Goal: Information Seeking & Learning: Learn about a topic

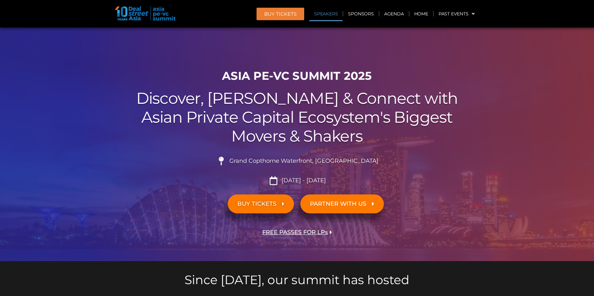
click at [330, 10] on link "Speakers" at bounding box center [325, 13] width 33 height 15
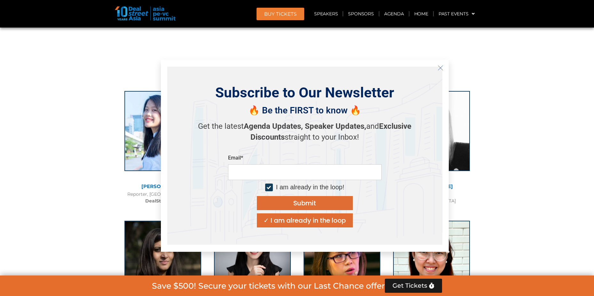
scroll to position [4536, 0]
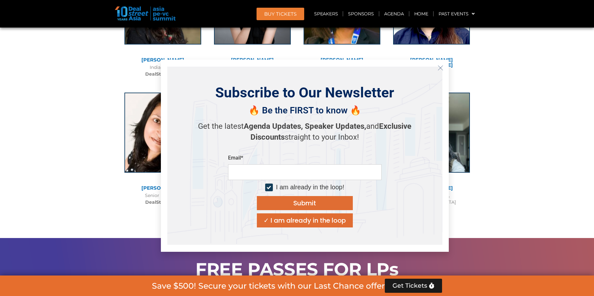
click at [445, 66] on button "Close" at bounding box center [441, 68] width 10 height 10
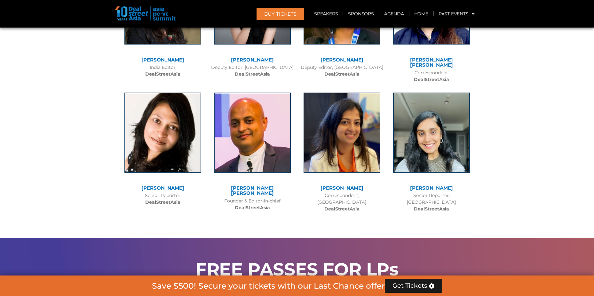
drag, startPoint x: 526, startPoint y: 142, endPoint x: 538, endPoint y: 142, distance: 12.2
click at [537, 142] on div at bounding box center [297, 12] width 594 height 451
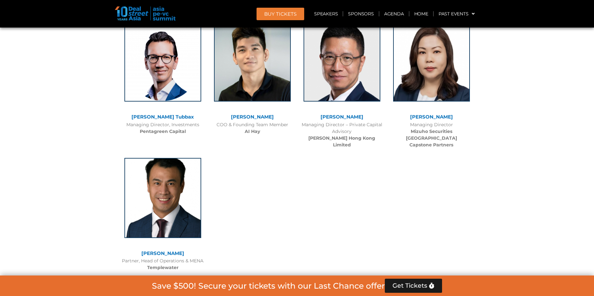
scroll to position [4004, 0]
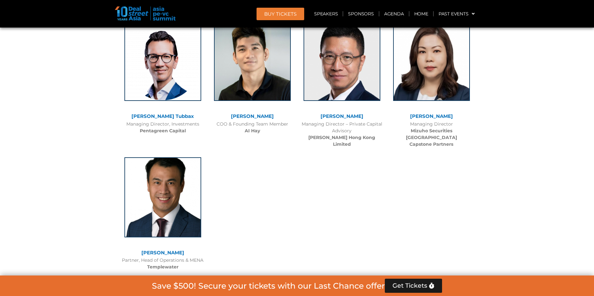
click at [213, 280] on p "Know an industry expert with game-changing insights? Nominate a speaker" at bounding box center [250, 285] width 252 height 10
drag, startPoint x: 213, startPoint y: 246, endPoint x: 199, endPoint y: 250, distance: 13.9
click at [199, 280] on p "Know an industry expert with game-changing insights? Nominate a speaker" at bounding box center [250, 285] width 252 height 10
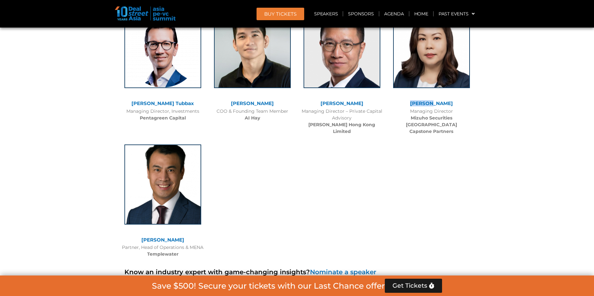
scroll to position [3940, 0]
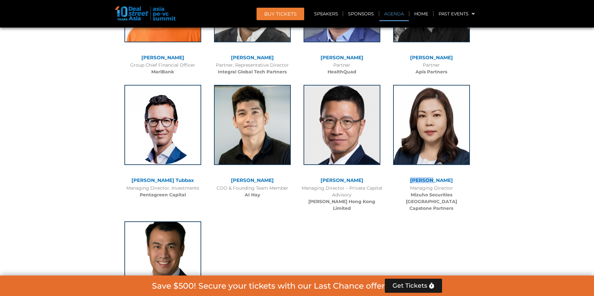
click at [399, 12] on link "Agenda" at bounding box center [394, 13] width 29 height 15
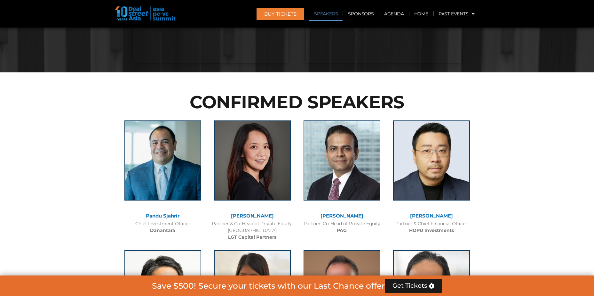
scroll to position [783, 0]
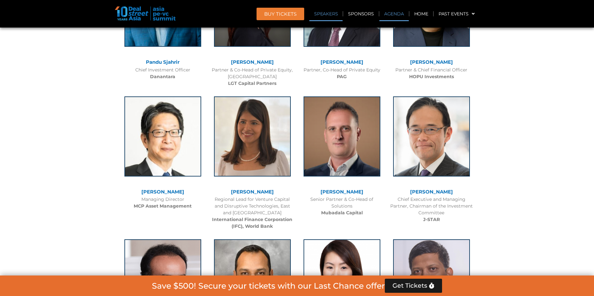
click at [394, 12] on link "Agenda" at bounding box center [394, 13] width 29 height 15
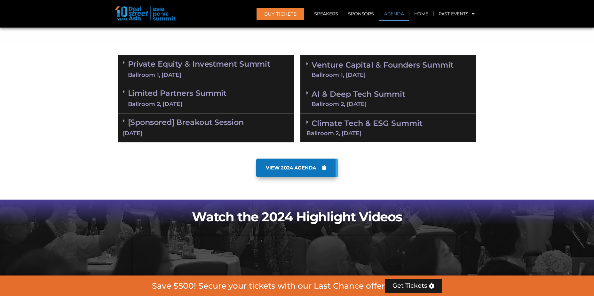
scroll to position [335, 0]
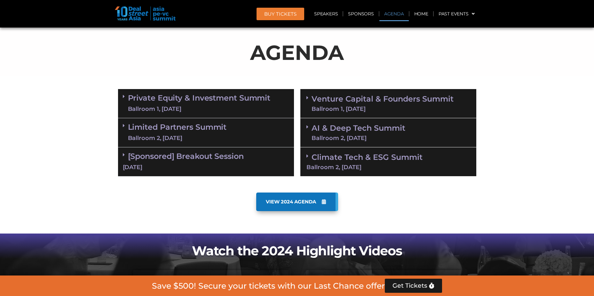
click at [286, 206] on link "VIEW 2024 AGENDA" at bounding box center [297, 201] width 82 height 19
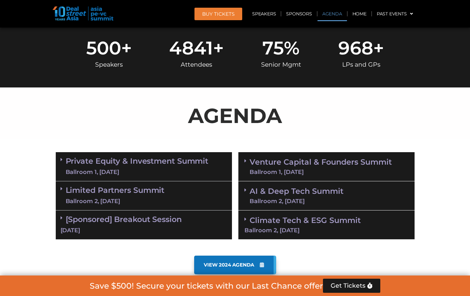
scroll to position [288, 0]
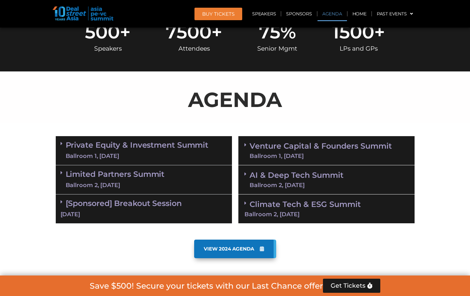
click at [248, 248] on span "VIEW 2024 AGENDA" at bounding box center [229, 249] width 50 height 6
click at [80, 181] on link "Limited Partners Summit Ballroom 2, 10 Sept" at bounding box center [115, 179] width 99 height 19
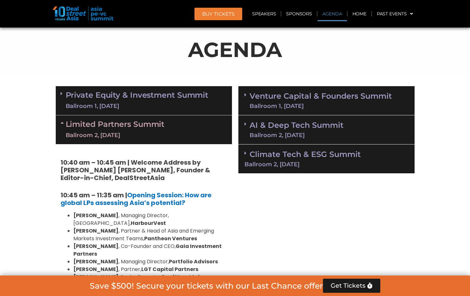
scroll to position [320, 0]
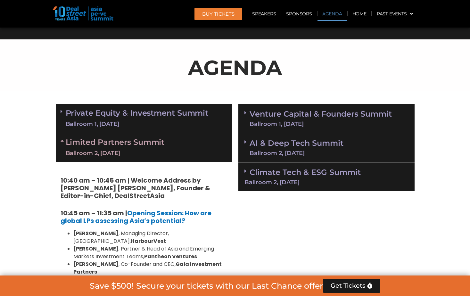
click at [129, 144] on link "Limited Partners Summit Ballroom 2, 10 Sept" at bounding box center [115, 147] width 99 height 19
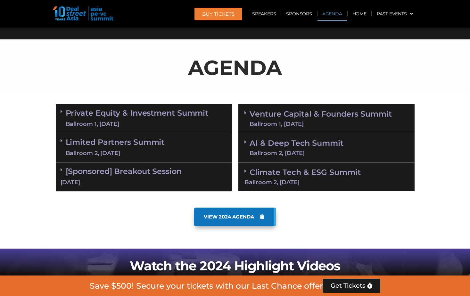
scroll to position [288, 0]
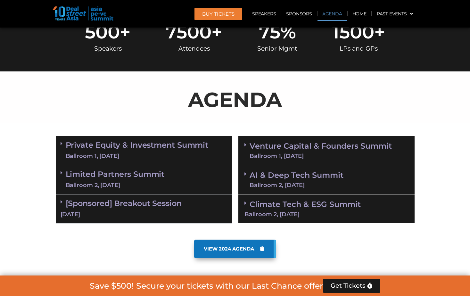
click at [114, 179] on link "Limited Partners Summit Ballroom 2, 10 Sept" at bounding box center [115, 179] width 99 height 19
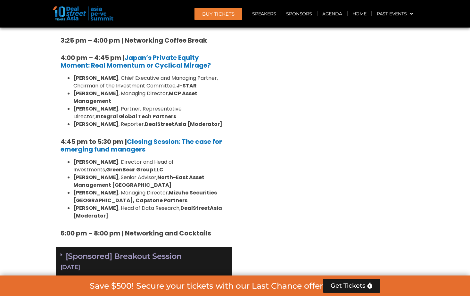
scroll to position [928, 0]
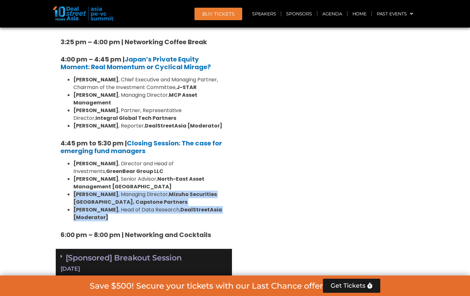
drag, startPoint x: 179, startPoint y: 174, endPoint x: 71, endPoint y: 148, distance: 111.2
click at [71, 160] on ul "Vishnu Amble , Director and Head of Investments, GreenBear Group LLC Sam Robins…" at bounding box center [143, 190] width 166 height 61
drag, startPoint x: 71, startPoint y: 148, endPoint x: 82, endPoint y: 159, distance: 16.5
click at [82, 206] on strong "[PERSON_NAME]" at bounding box center [95, 209] width 45 height 7
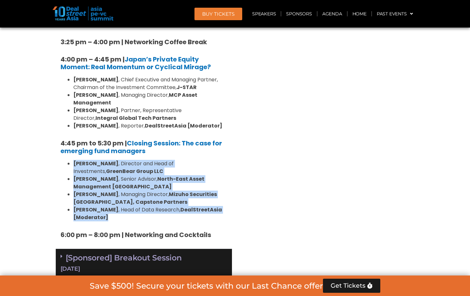
drag, startPoint x: 163, startPoint y: 173, endPoint x: 68, endPoint y: 116, distance: 110.0
click at [68, 160] on ul "Vishnu Amble , Director and Head of Investments, GreenBear Group LLC Sam Robins…" at bounding box center [143, 190] width 166 height 61
drag, startPoint x: 68, startPoint y: 116, endPoint x: 72, endPoint y: 117, distance: 4.2
click at [72, 160] on ul "Vishnu Amble , Director and Head of Investments, GreenBear Group LLC Sam Robins…" at bounding box center [143, 190] width 166 height 61
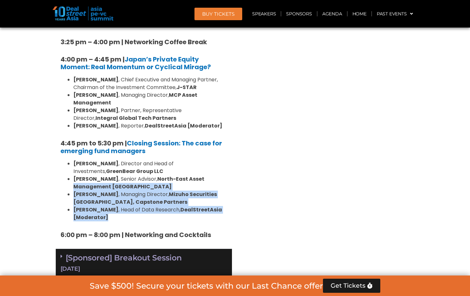
drag, startPoint x: 120, startPoint y: 172, endPoint x: 57, endPoint y: 137, distance: 72.0
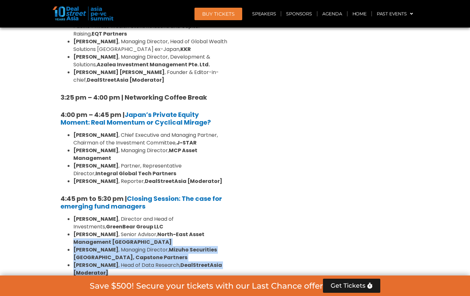
scroll to position [832, 0]
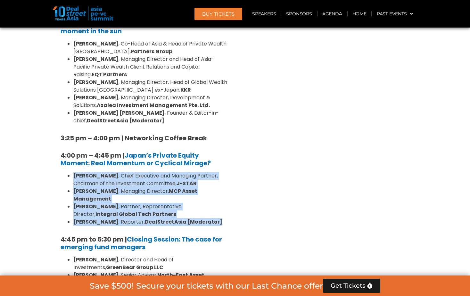
drag, startPoint x: 82, startPoint y: 146, endPoint x: 208, endPoint y: 176, distance: 129.4
click at [208, 176] on ul "Gregory Rokuro Hara , Chief Executive and Managing Partner, Chairman of the Inv…" at bounding box center [143, 199] width 166 height 54
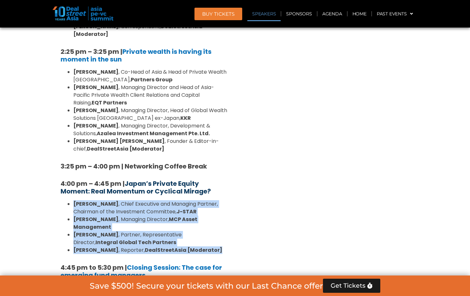
scroll to position [768, 0]
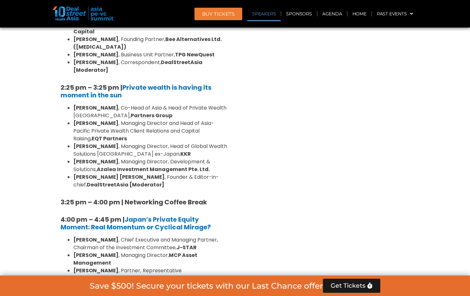
click at [76, 104] on strong "Henry Chui" at bounding box center [95, 107] width 45 height 7
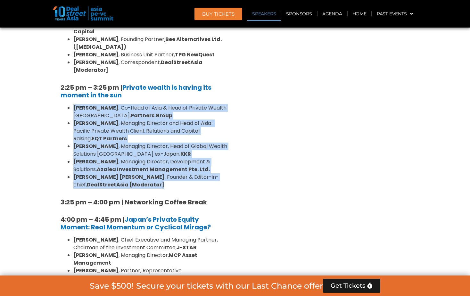
drag, startPoint x: 73, startPoint y: 58, endPoint x: 181, endPoint y: 136, distance: 133.0
click at [181, 136] on ul "Henry Chui , Co-Head of Asia & Head of Private Wealth Asia Pacific, Partners Gr…" at bounding box center [143, 146] width 166 height 84
click at [181, 173] on li "Joji Thomas Philip , Founder & Editor-in-chief, DealStreetAsia [Moderator]" at bounding box center [150, 180] width 154 height 15
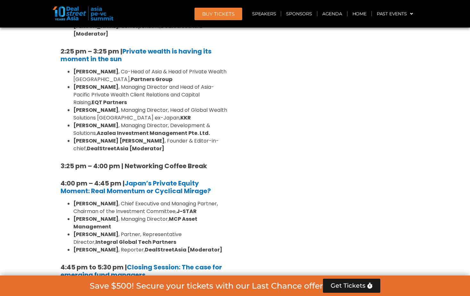
scroll to position [896, 0]
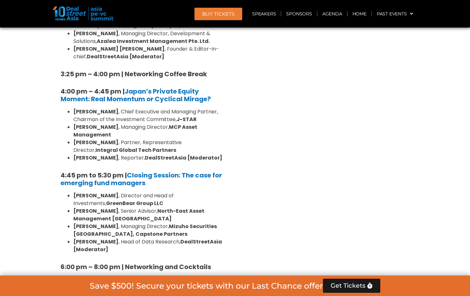
click at [125, 262] on strong "6:00 pm – 8:00 pm | Networking and Cocktails" at bounding box center [135, 266] width 150 height 9
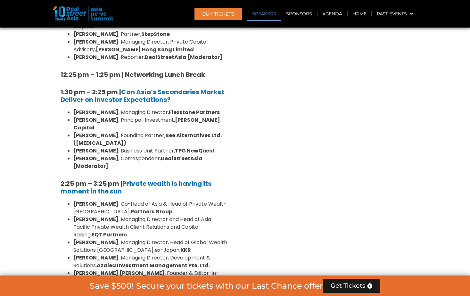
scroll to position [640, 0]
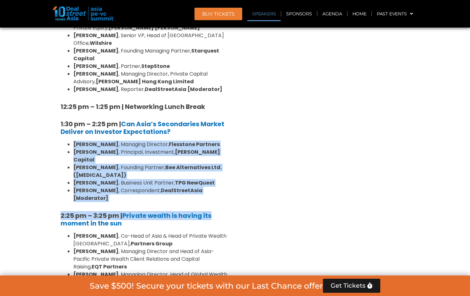
drag, startPoint x: 230, startPoint y: 157, endPoint x: 72, endPoint y: 125, distance: 161.2
click at [72, 125] on div "10:40 am – 10:45 am | Welcome Address by Joji Thomas Philip, Founder & Editor-i…" at bounding box center [144, 189] width 176 height 695
click at [72, 141] on ul "Lay Hong Lee , Managing Director, Flexstone Partners Karen Tse , Principal, Inv…" at bounding box center [143, 171] width 166 height 61
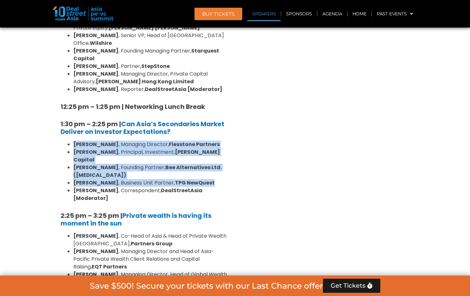
drag, startPoint x: 72, startPoint y: 125, endPoint x: 228, endPoint y: 146, distance: 157.3
click at [228, 146] on div "10:40 am – 10:45 am | Welcome Address by Joji Thomas Philip, Founder & Editor-i…" at bounding box center [144, 189] width 176 height 695
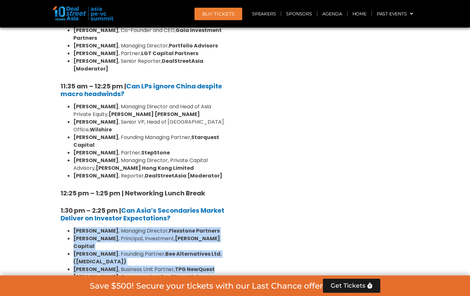
scroll to position [544, 0]
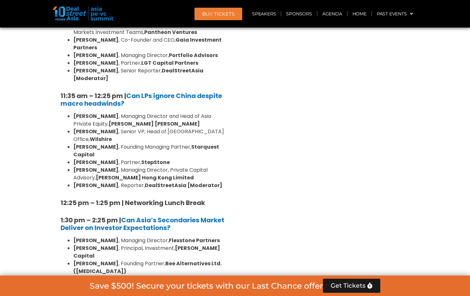
click at [75, 112] on strong "[PERSON_NAME]" at bounding box center [95, 115] width 45 height 7
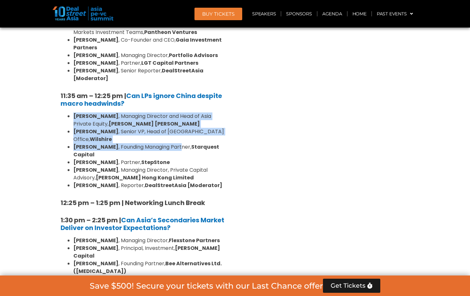
drag, startPoint x: 73, startPoint y: 99, endPoint x: 172, endPoint y: 126, distance: 102.3
click at [172, 126] on ul "Kent Chen , Managing Director and Head of Asia Private Equity, Neuberger Berman…" at bounding box center [143, 150] width 166 height 77
click at [172, 143] on li "Frankie Fang , Founding Managing Partner, Starquest Capital" at bounding box center [150, 150] width 154 height 15
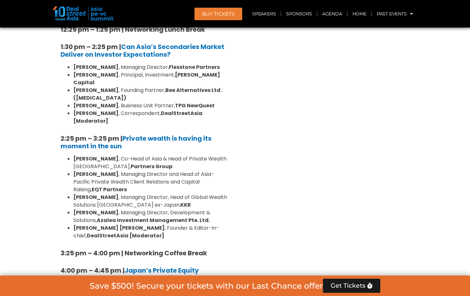
scroll to position [864, 0]
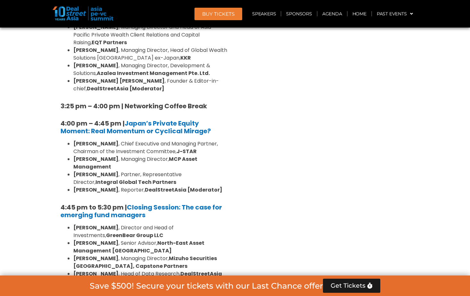
click at [175, 239] on b "North-East Asset Management Singapore" at bounding box center [138, 246] width 131 height 15
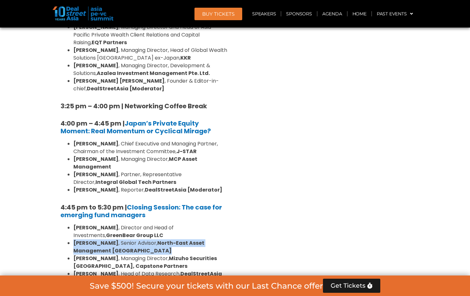
click at [175, 239] on b "North-East Asset Management Singapore" at bounding box center [138, 246] width 131 height 15
click at [176, 239] on b "North-East Asset Management Singapore" at bounding box center [138, 246] width 131 height 15
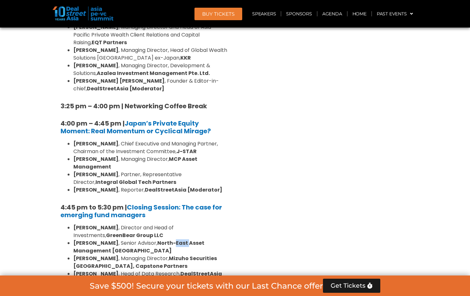
click at [176, 239] on b "North-East Asset Management Singapore" at bounding box center [138, 246] width 131 height 15
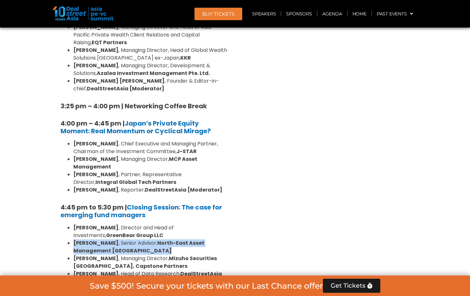
click at [176, 239] on b "North-East Asset Management Singapore" at bounding box center [138, 246] width 131 height 15
drag, startPoint x: 176, startPoint y: 197, endPoint x: 146, endPoint y: 200, distance: 30.2
click at [146, 239] on li "Sam Robinson , Senior Advisor, North-East Asset Management Singapore" at bounding box center [150, 246] width 154 height 15
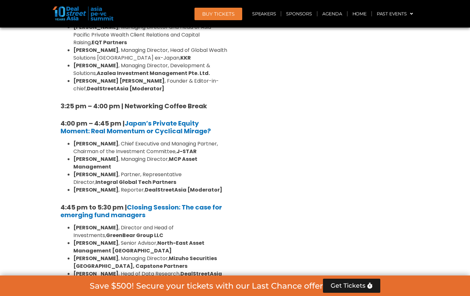
click at [114, 231] on strong "GreenBear Group LLC" at bounding box center [134, 234] width 57 height 7
click at [115, 239] on li "Sam Robinson , Senior Advisor, North-East Asset Management Singapore" at bounding box center [150, 246] width 154 height 15
drag, startPoint x: 113, startPoint y: 197, endPoint x: 151, endPoint y: 200, distance: 38.6
click at [151, 239] on li "Sam Robinson , Senior Advisor, North-East Asset Management Singapore" at bounding box center [150, 246] width 154 height 15
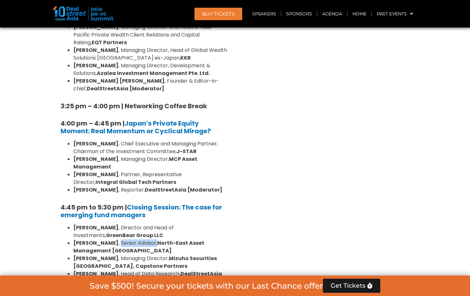
drag, startPoint x: 151, startPoint y: 200, endPoint x: 114, endPoint y: 198, distance: 37.2
click at [114, 239] on li "Sam Robinson , Senior Advisor, North-East Asset Management Singapore" at bounding box center [150, 246] width 154 height 15
drag, startPoint x: 114, startPoint y: 196, endPoint x: 151, endPoint y: 199, distance: 36.6
click at [151, 239] on li "Sam Robinson , Senior Advisor, North-East Asset Management Singapore" at bounding box center [150, 246] width 154 height 15
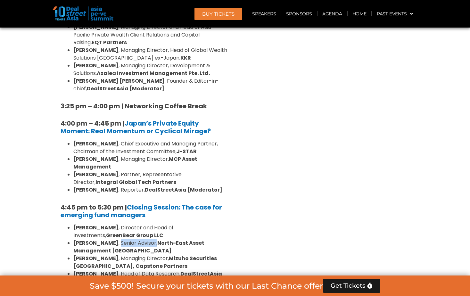
click at [151, 239] on li "Sam Robinson , Senior Advisor, North-East Asset Management Singapore" at bounding box center [150, 246] width 154 height 15
click at [157, 254] on li "Michele Lee , Managing Director, Mizuho Securities Singapore, Capstone Partners" at bounding box center [150, 261] width 154 height 15
click at [158, 254] on li "Michele Lee , Managing Director, Mizuho Securities Singapore, Capstone Partners" at bounding box center [150, 261] width 154 height 15
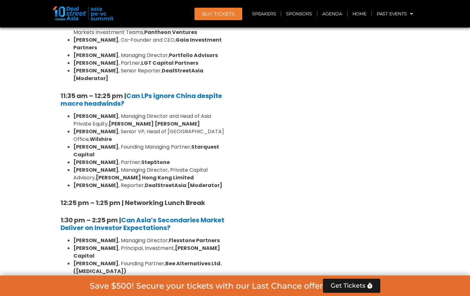
scroll to position [352, 0]
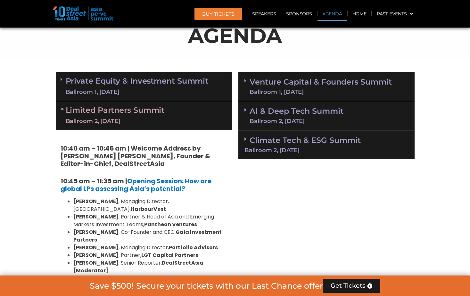
click at [115, 114] on link "Limited Partners Summit Ballroom 2, 10 Sept" at bounding box center [115, 115] width 99 height 19
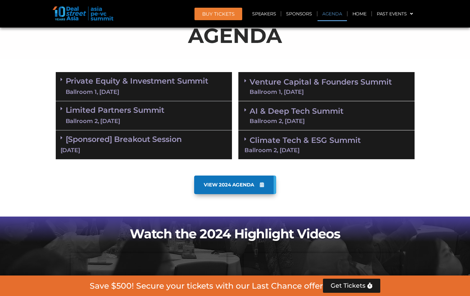
click at [197, 83] on link "Private Equity & Investment Summit Ballroom 1, 10 Sept" at bounding box center [137, 86] width 143 height 19
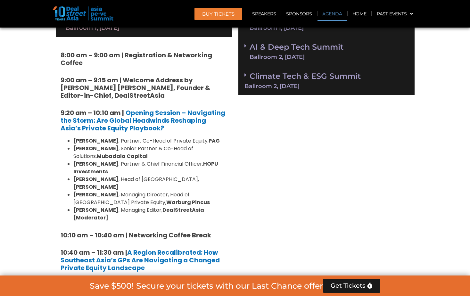
scroll to position [384, 0]
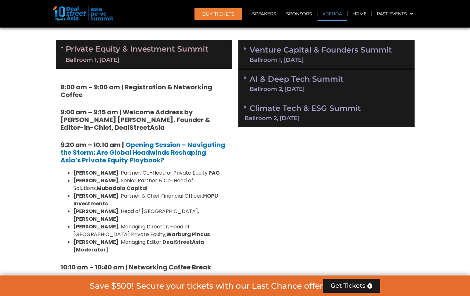
click at [144, 51] on link "Private Equity & Investment Summit Ballroom 1, 10 Sept" at bounding box center [137, 54] width 143 height 19
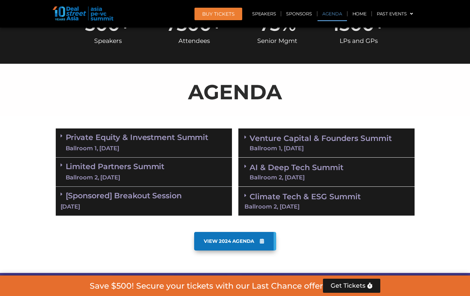
scroll to position [288, 0]
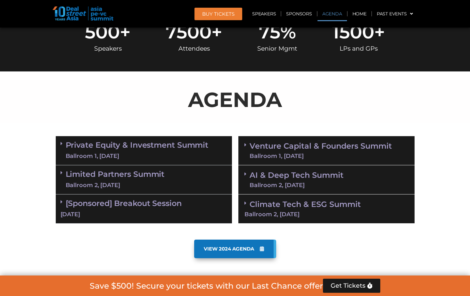
click at [174, 144] on link "Private Equity & Investment Summit Ballroom 1, 10 Sept" at bounding box center [137, 150] width 143 height 19
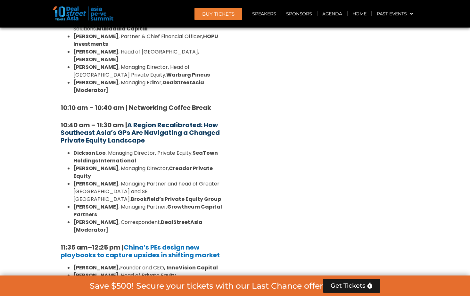
scroll to position [544, 0]
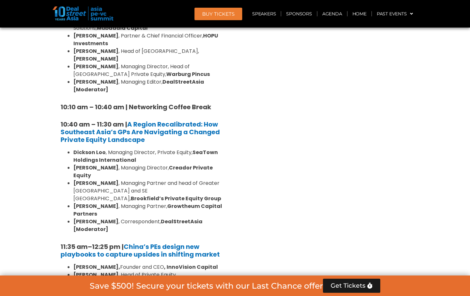
click at [107, 149] on strong "SeaTown Holdings International" at bounding box center [145, 156] width 144 height 15
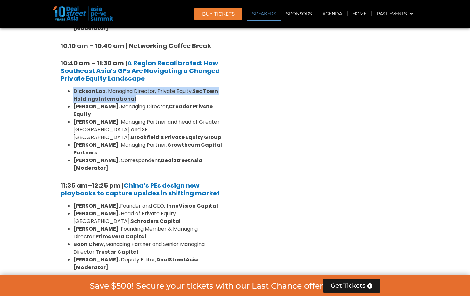
scroll to position [608, 0]
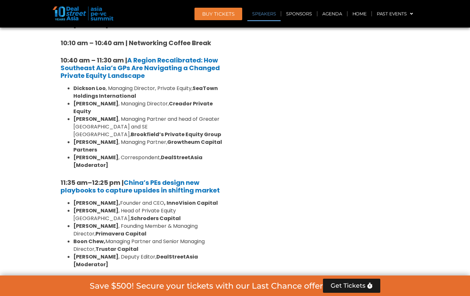
click at [124, 199] on li "Lane Zhao, Founder and CEO , InnoVision Capital" at bounding box center [150, 203] width 154 height 8
drag, startPoint x: 124, startPoint y: 173, endPoint x: 125, endPoint y: 185, distance: 11.9
click at [125, 222] on li "Philip Hu , Founding Member & Managing Director, Primavera Capital" at bounding box center [150, 229] width 154 height 15
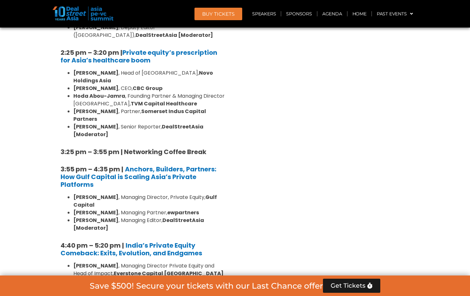
scroll to position [1184, 0]
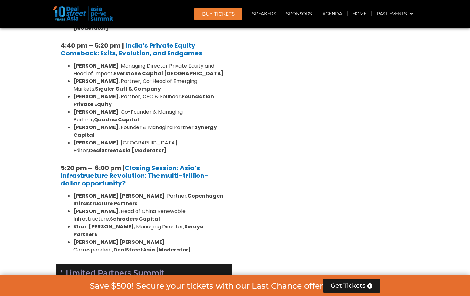
click at [114, 280] on div "Ballroom 2, 10 Sept" at bounding box center [115, 284] width 99 height 8
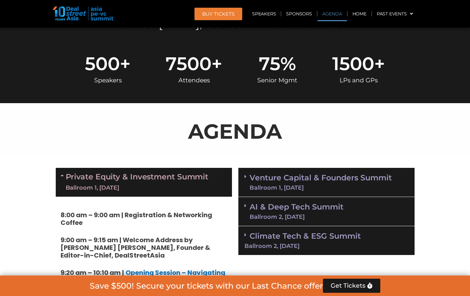
scroll to position [256, 0]
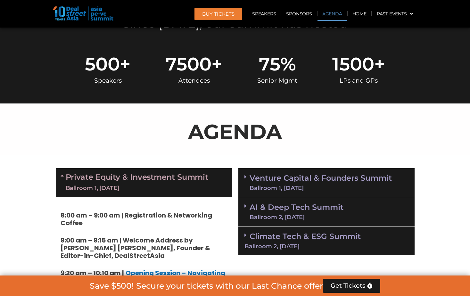
click at [116, 181] on link "Private Equity & Investment Summit Ballroom 1, 10 Sept" at bounding box center [137, 182] width 143 height 19
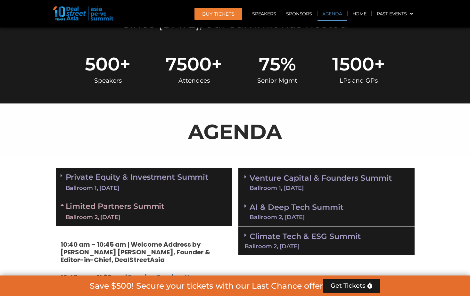
click at [126, 211] on link "Limited Partners Summit Ballroom 2, 10 Sept" at bounding box center [115, 211] width 99 height 19
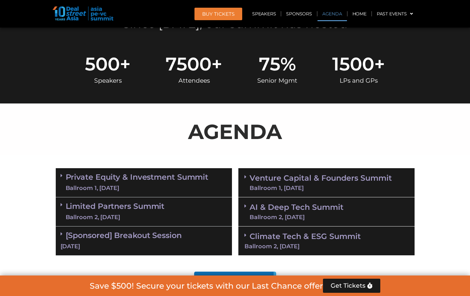
click at [169, 236] on link "[Sponsored] Breakout Session 10 Sept" at bounding box center [143, 240] width 166 height 20
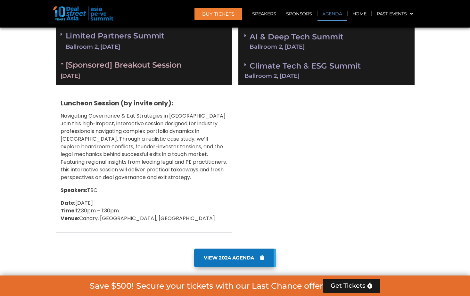
scroll to position [448, 0]
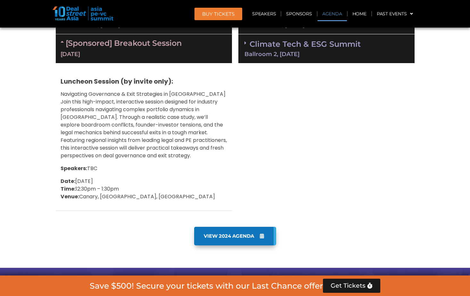
click at [122, 43] on link "[Sponsored] Breakout Session 10 Sept" at bounding box center [143, 48] width 166 height 20
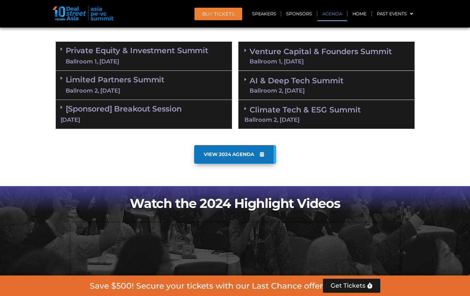
scroll to position [288, 0]
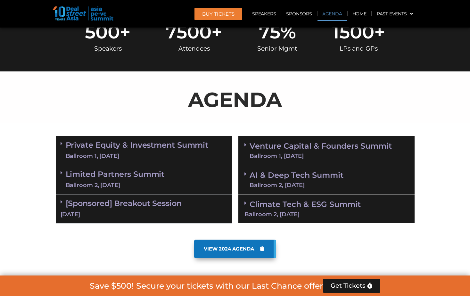
click at [258, 140] on div "Venture Capital & Founders​ Summit Ballroom 1, 11 Sept" at bounding box center [326, 150] width 176 height 29
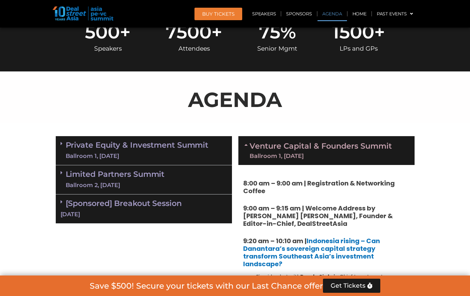
click at [281, 181] on strong "8:00 am – 9:00 am | Registration & Networking Coffee" at bounding box center [318, 187] width 151 height 17
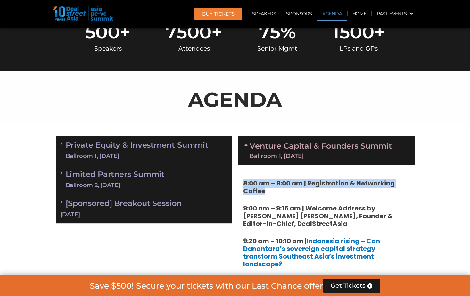
click at [281, 181] on strong "8:00 am – 9:00 am | Registration & Networking Coffee" at bounding box center [318, 187] width 151 height 17
drag, startPoint x: 281, startPoint y: 181, endPoint x: 281, endPoint y: 185, distance: 4.2
click at [281, 185] on strong "8:00 am – 9:00 am | Registration & Networking Coffee" at bounding box center [318, 187] width 151 height 17
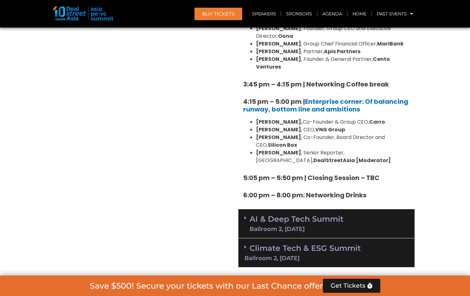
scroll to position [1024, 0]
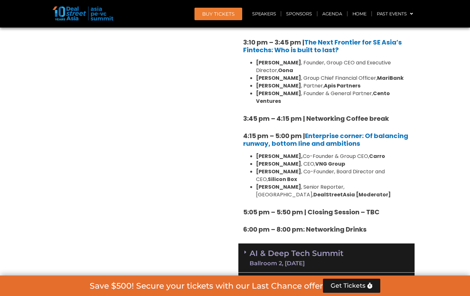
click at [307, 249] on link "AI & Deep Tech Summit Ballroom 2, 11 Sept" at bounding box center [296, 257] width 94 height 17
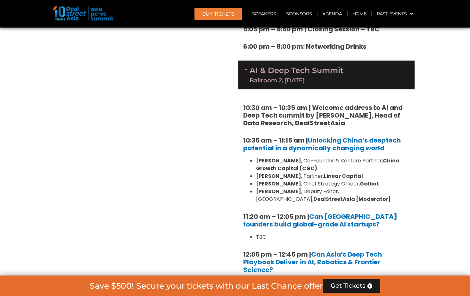
scroll to position [1120, 0]
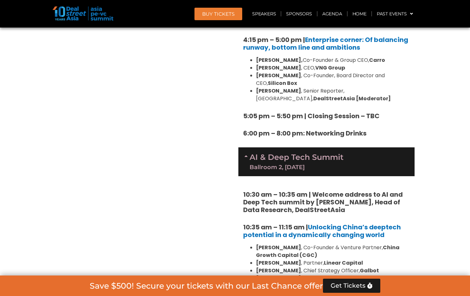
click at [265, 153] on link "AI & Deep Tech Summit Ballroom 2, 11 Sept" at bounding box center [296, 161] width 94 height 17
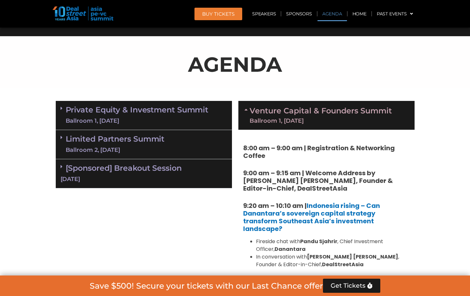
scroll to position [320, 0]
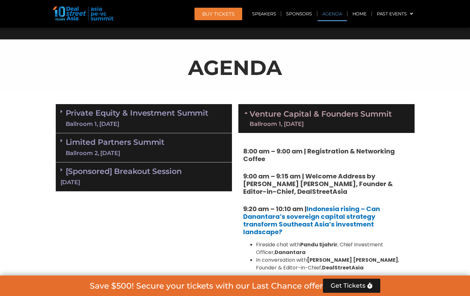
click at [266, 113] on link "Venture Capital & Founders​ Summit Ballroom 1, 11 Sept" at bounding box center [320, 118] width 142 height 17
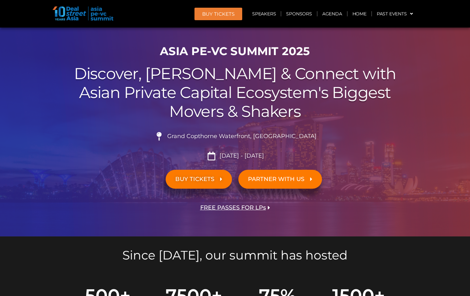
scroll to position [32, 0]
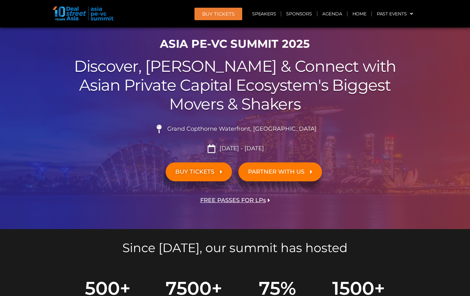
click at [194, 123] on div "Grand Copthorne Waterfront, Singapore​ Sept 10 - 11, 2025" at bounding box center [235, 136] width 358 height 33
drag, startPoint x: 182, startPoint y: 126, endPoint x: 354, endPoint y: 132, distance: 171.6
click at [354, 132] on li "Grand Copthorne Waterfront, Singapore​" at bounding box center [235, 131] width 358 height 14
drag, startPoint x: 354, startPoint y: 132, endPoint x: 298, endPoint y: 129, distance: 56.1
click at [298, 129] on span "Grand Copthorne Waterfront, Singapore​" at bounding box center [240, 128] width 151 height 7
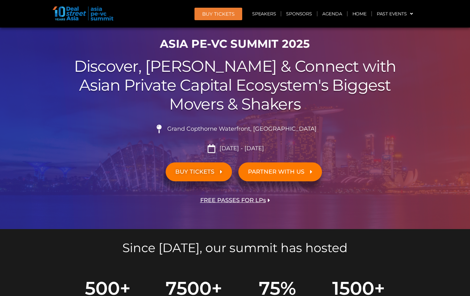
scroll to position [320, 0]
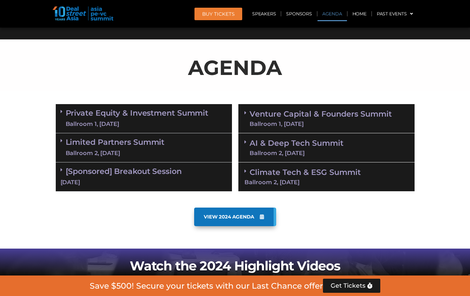
click at [155, 146] on link "Limited Partners Summit Ballroom 2, 10 Sept" at bounding box center [115, 147] width 99 height 19
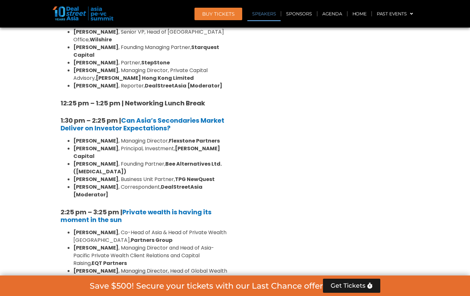
scroll to position [640, 0]
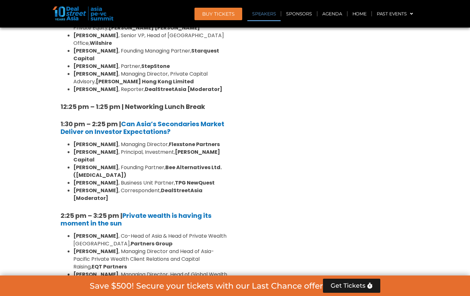
click at [140, 232] on li "Henry Chui , Co-Head of Asia & Head of Private Wealth Asia Pacific, Partners Gr…" at bounding box center [150, 239] width 154 height 15
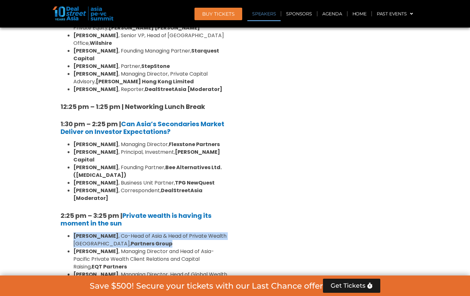
click at [140, 232] on li "Henry Chui , Co-Head of Asia & Head of Private Wealth Asia Pacific, Partners Gr…" at bounding box center [150, 239] width 154 height 15
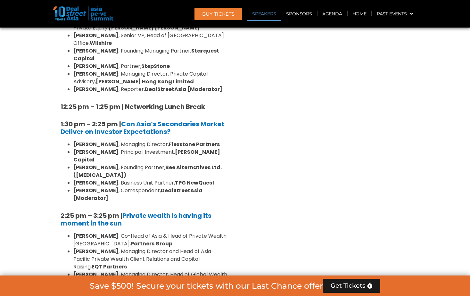
drag, startPoint x: 140, startPoint y: 192, endPoint x: 142, endPoint y: 206, distance: 13.9
click at [142, 247] on li "Sueann Yeo , Managing Director and Head of Asia-Pacific Private Wealth Client R…" at bounding box center [150, 258] width 154 height 23
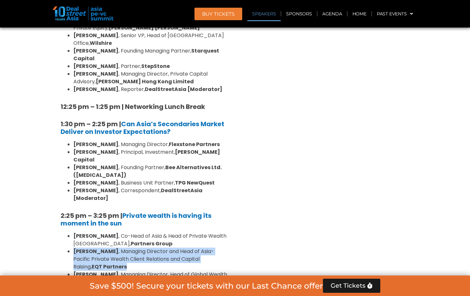
click at [142, 247] on li "Sueann Yeo , Managing Director and Head of Asia-Pacific Private Wealth Client R…" at bounding box center [150, 258] width 154 height 23
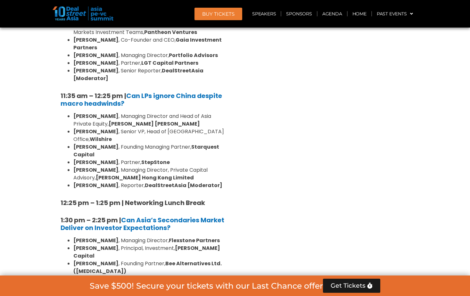
scroll to position [512, 0]
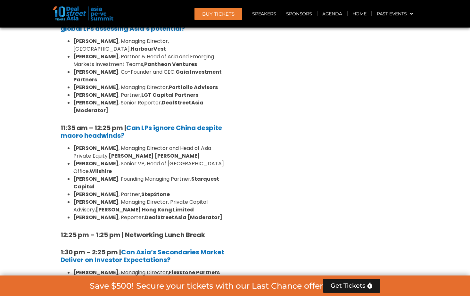
click at [117, 198] on li "Dennis Kwan , Managing Director, Private Capital Advisory, Jefferies Hong Kong …" at bounding box center [150, 205] width 154 height 15
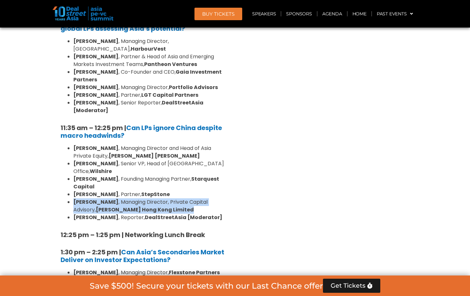
click at [117, 198] on li "Dennis Kwan , Managing Director, Private Capital Advisory, Jefferies Hong Kong …" at bounding box center [150, 205] width 154 height 15
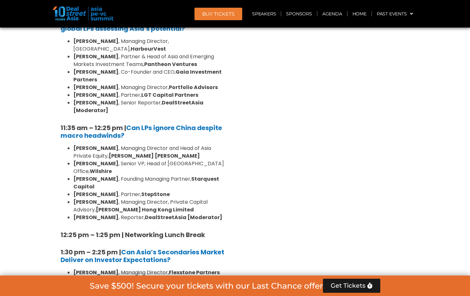
click at [117, 198] on li "Dennis Kwan , Managing Director, Private Capital Advisory, Jefferies Hong Kong …" at bounding box center [150, 205] width 154 height 15
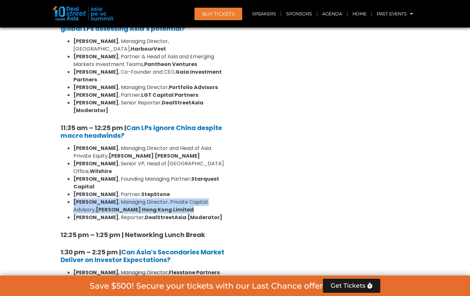
click at [117, 198] on li "Dennis Kwan , Managing Director, Private Capital Advisory, Jefferies Hong Kong …" at bounding box center [150, 205] width 154 height 15
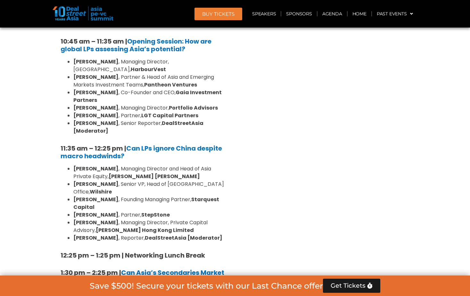
scroll to position [480, 0]
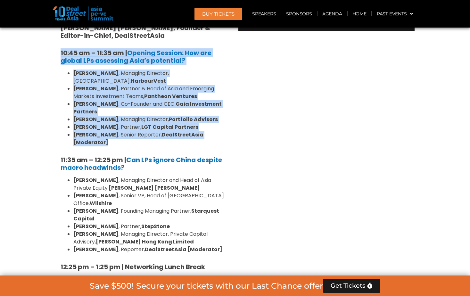
drag, startPoint x: 58, startPoint y: 55, endPoint x: 227, endPoint y: 124, distance: 182.5
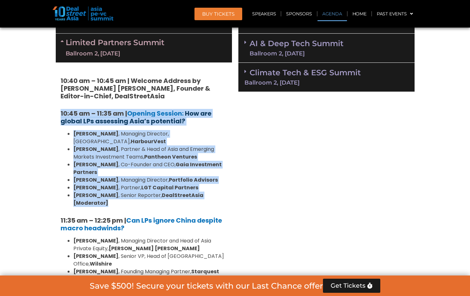
scroll to position [416, 0]
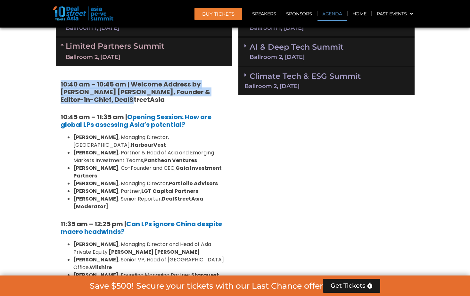
drag, startPoint x: 61, startPoint y: 79, endPoint x: 157, endPoint y: 99, distance: 98.7
click at [157, 99] on h5 "10:40 am – 10:45 am | Welcome Address by Joji Thomas Philip, Founder & Editor-i…" at bounding box center [143, 91] width 166 height 23
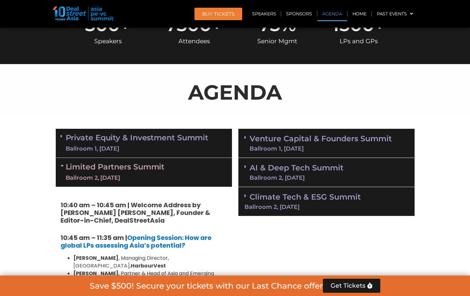
scroll to position [352, 0]
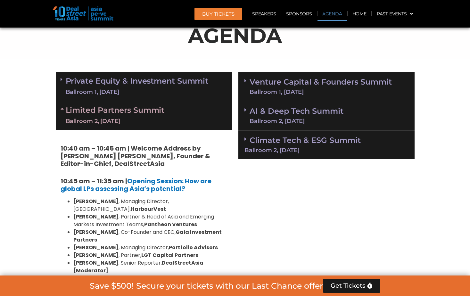
click at [139, 84] on link "Private Equity & Investment Summit Ballroom 1, 10 Sept" at bounding box center [137, 86] width 143 height 19
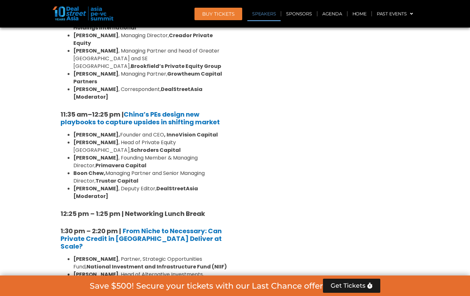
scroll to position [736, 0]
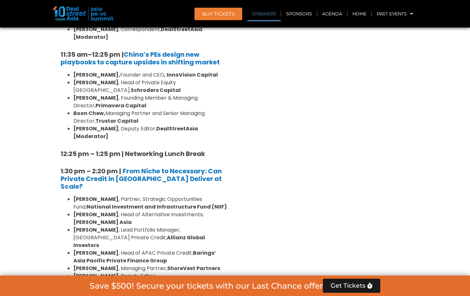
click at [121, 203] on strong "National Investment and Infrastructure Fund (NIIF)" at bounding box center [156, 206] width 140 height 7
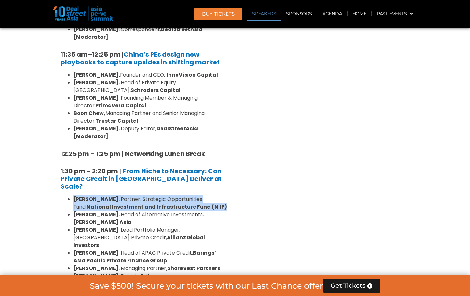
click at [121, 203] on strong "National Investment and Infrastructure Fund (NIIF)" at bounding box center [156, 206] width 140 height 7
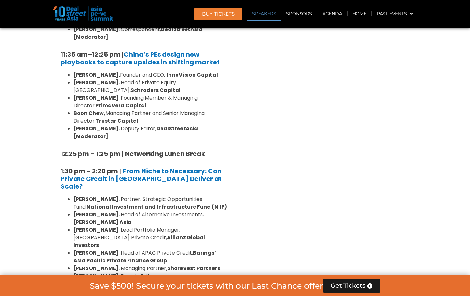
click at [121, 203] on strong "National Investment and Infrastructure Fund (NIIF)" at bounding box center [156, 206] width 140 height 7
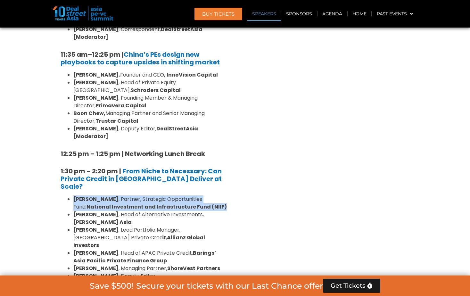
click at [121, 203] on strong "National Investment and Infrastructure Fund (NIIF)" at bounding box center [156, 206] width 140 height 7
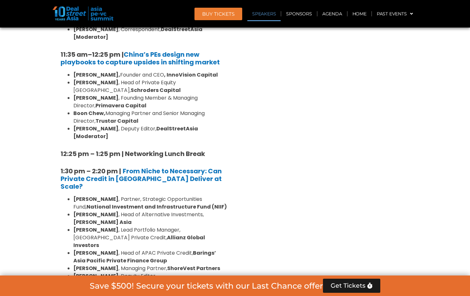
drag, startPoint x: 121, startPoint y: 153, endPoint x: 133, endPoint y: 165, distance: 16.1
click at [133, 226] on li "Sumit Bhandari , Lead Portfolio Manager, Asia Private Credit, Allianz Global In…" at bounding box center [150, 237] width 154 height 23
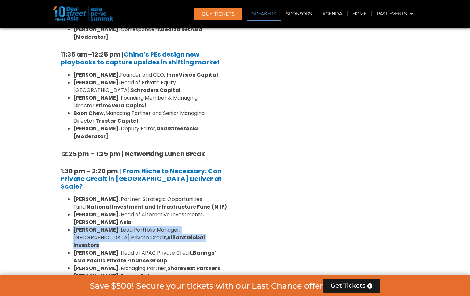
click at [133, 226] on li "Sumit Bhandari , Lead Portfolio Manager, Asia Private Credit, Allianz Global In…" at bounding box center [150, 237] width 154 height 23
drag, startPoint x: 133, startPoint y: 165, endPoint x: 133, endPoint y: 174, distance: 9.3
click at [133, 234] on strong "Allianz Global Investors" at bounding box center [139, 241] width 132 height 15
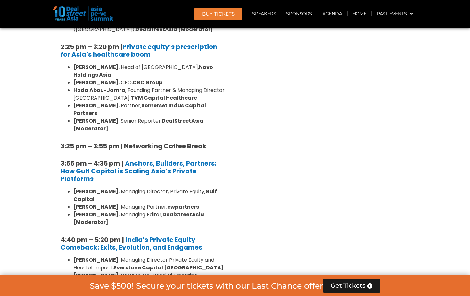
scroll to position [992, 0]
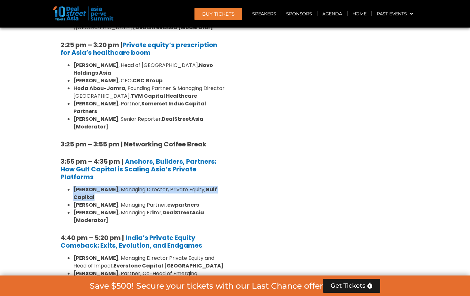
drag, startPoint x: 150, startPoint y: 92, endPoint x: 143, endPoint y: 103, distance: 13.6
click at [143, 186] on li "Shantanu Mukerji , Managing Director, Private Equity, Gulf Capital" at bounding box center [150, 193] width 154 height 15
drag, startPoint x: 108, startPoint y: 106, endPoint x: 68, endPoint y: 91, distance: 43.2
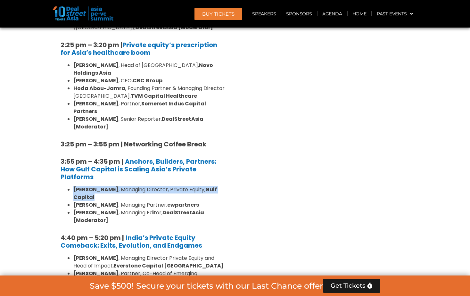
drag, startPoint x: 71, startPoint y: 92, endPoint x: 110, endPoint y: 100, distance: 39.9
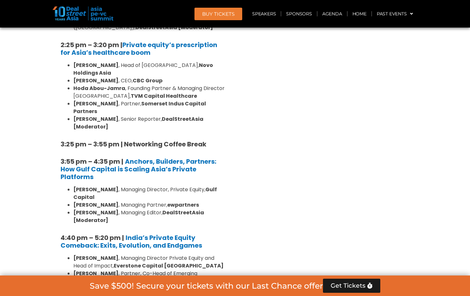
drag, startPoint x: 110, startPoint y: 100, endPoint x: 121, endPoint y: 108, distance: 13.8
click at [121, 186] on li "Shantanu Mukerji , Managing Director, Private Equity, Gulf Capital" at bounding box center [150, 193] width 154 height 15
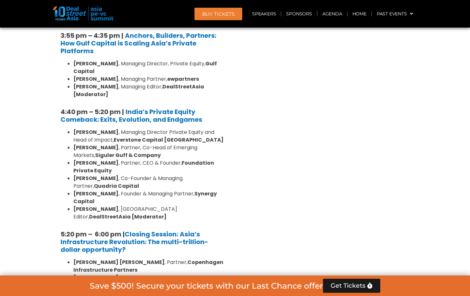
scroll to position [1024, 0]
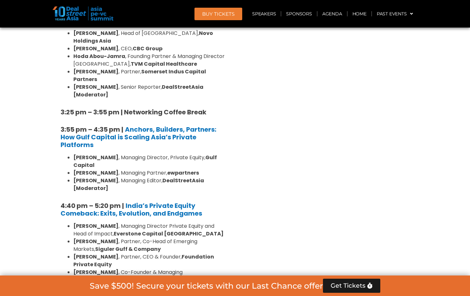
click at [134, 268] on li "Dr. Amit Varma , Co-Founder & Managing Partner, Quadria Capital" at bounding box center [150, 275] width 154 height 15
drag, startPoint x: 134, startPoint y: 170, endPoint x: 137, endPoint y: 193, distance: 23.2
click at [137, 284] on li "Sudhir Maheshwari , Founder & Managing Partner, Synergy Capital" at bounding box center [150, 291] width 154 height 15
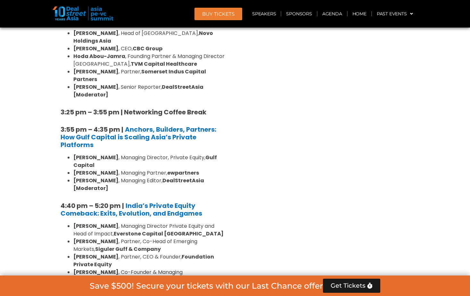
click at [137, 284] on li "Sudhir Maheshwari , Founder & Managing Partner, Synergy Capital" at bounding box center [150, 291] width 154 height 15
drag, startPoint x: 137, startPoint y: 190, endPoint x: 134, endPoint y: 188, distance: 3.6
click at [134, 284] on li "Sudhir Maheshwari , Founder & Managing Partner, Synergy Capital" at bounding box center [150, 291] width 154 height 15
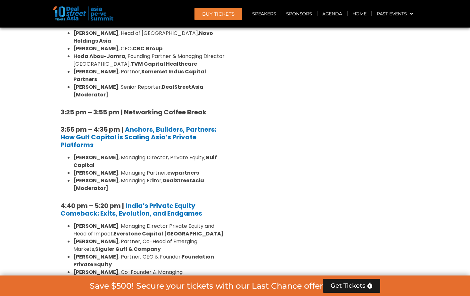
click at [134, 284] on li "Sudhir Maheshwari , Founder & Managing Partner, Synergy Capital" at bounding box center [150, 291] width 154 height 15
drag, startPoint x: 134, startPoint y: 188, endPoint x: 103, endPoint y: 198, distance: 32.7
click at [103, 284] on li "Sudhir Maheshwari , Founder & Managing Partner, Synergy Capital" at bounding box center [150, 291] width 154 height 15
click at [102, 237] on strong "Shaun Khubchandani" at bounding box center [95, 240] width 45 height 7
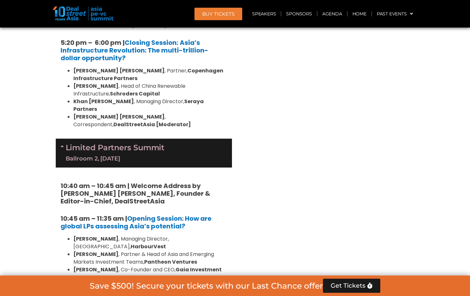
scroll to position [1312, 0]
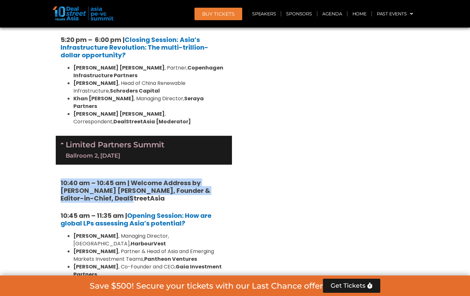
drag, startPoint x: 60, startPoint y: 76, endPoint x: 128, endPoint y: 93, distance: 70.4
click at [129, 179] on h5 "10:40 am – 10:45 am | Welcome Address by Joji Thomas Philip, Founder & Editor-i…" at bounding box center [143, 190] width 166 height 23
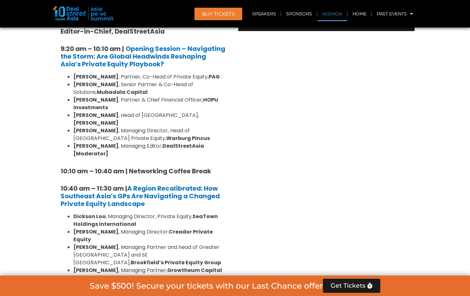
scroll to position [256, 0]
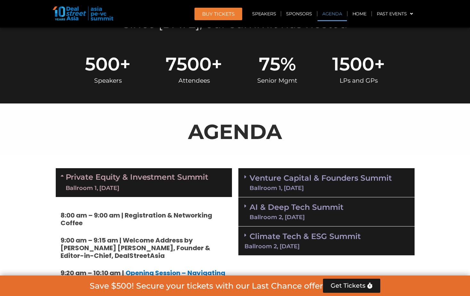
click at [287, 178] on link "Venture Capital & Founders​ Summit Ballroom 1, 11 Sept" at bounding box center [320, 182] width 142 height 17
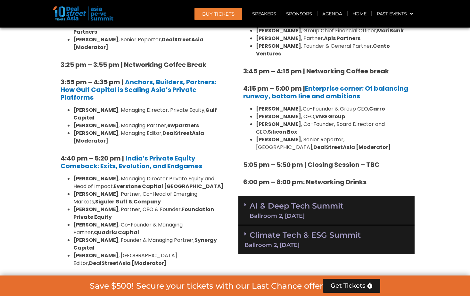
scroll to position [1088, 0]
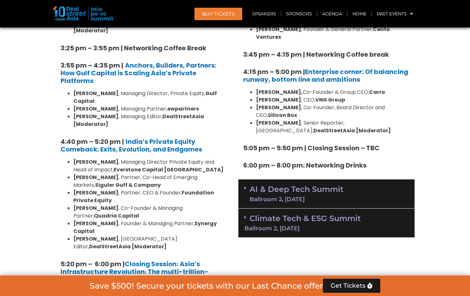
click at [263, 179] on div "AI & Deep Tech Summit Ballroom 2, 11 Sept" at bounding box center [326, 193] width 176 height 29
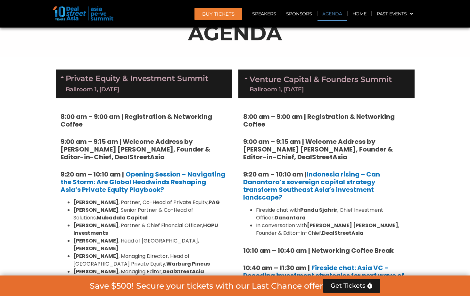
scroll to position [352, 0]
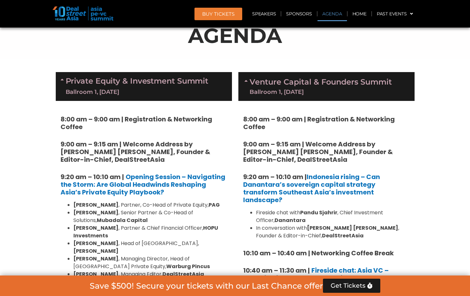
click at [299, 88] on link "Venture Capital & Founders​ Summit Ballroom 1, 11 Sept" at bounding box center [320, 86] width 142 height 17
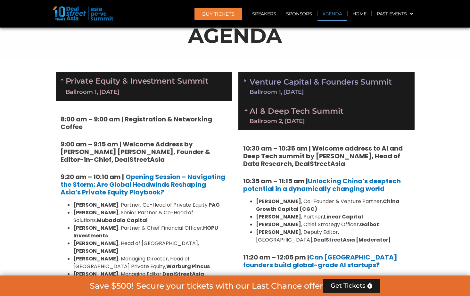
click at [318, 118] on div "Ballroom 2, 11 Sept" at bounding box center [296, 121] width 94 height 6
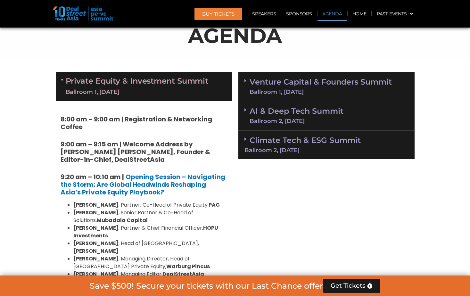
click at [307, 120] on div "Ballroom 2, 11 Sept" at bounding box center [296, 121] width 94 height 6
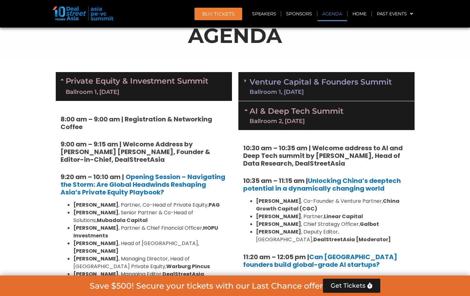
click at [288, 78] on link "Venture Capital & Founders​ Summit Ballroom 1, 11 Sept" at bounding box center [320, 86] width 142 height 17
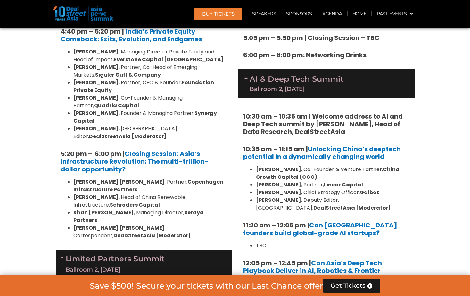
scroll to position [1248, 0]
